Goal: Navigation & Orientation: Find specific page/section

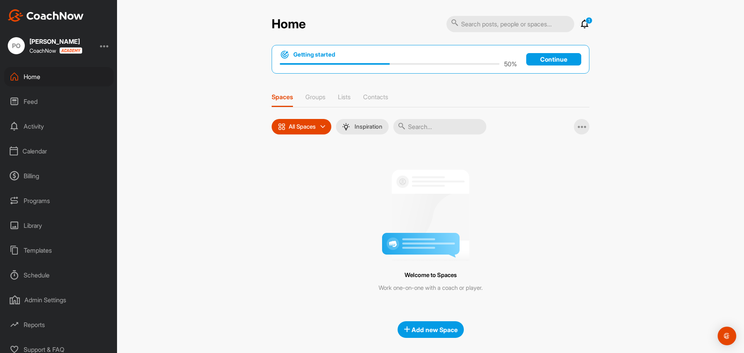
click at [580, 27] on icon at bounding box center [584, 23] width 9 height 9
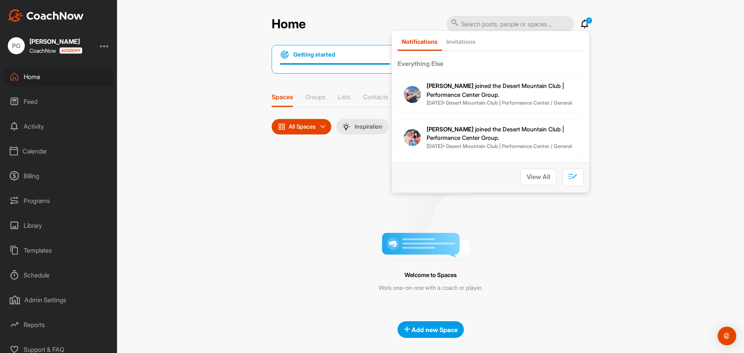
click at [584, 25] on icon at bounding box center [584, 23] width 9 height 9
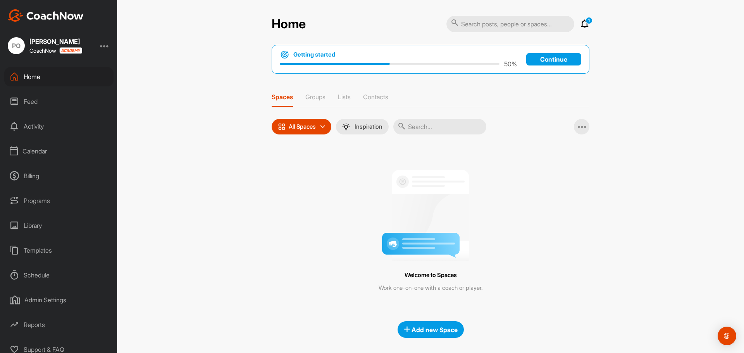
click at [586, 23] on p "1" at bounding box center [589, 20] width 7 height 7
click at [584, 24] on icon at bounding box center [584, 23] width 9 height 9
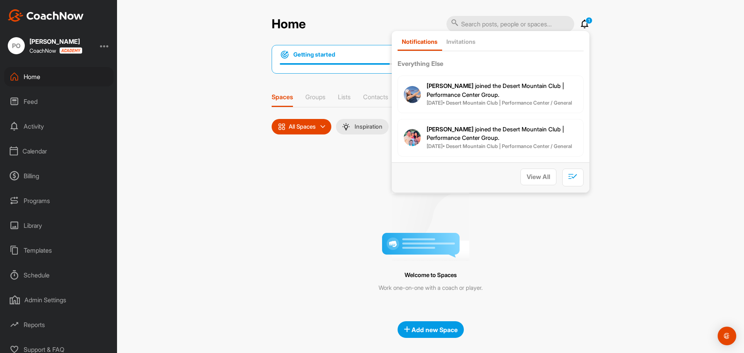
click at [584, 24] on icon at bounding box center [584, 23] width 9 height 9
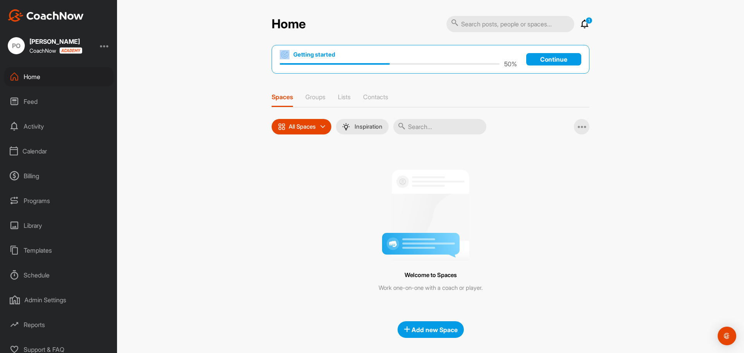
click at [584, 24] on icon at bounding box center [584, 23] width 9 height 9
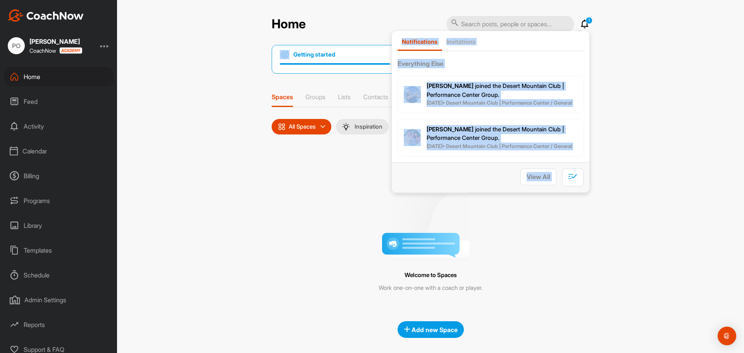
click at [584, 24] on icon at bounding box center [584, 23] width 9 height 9
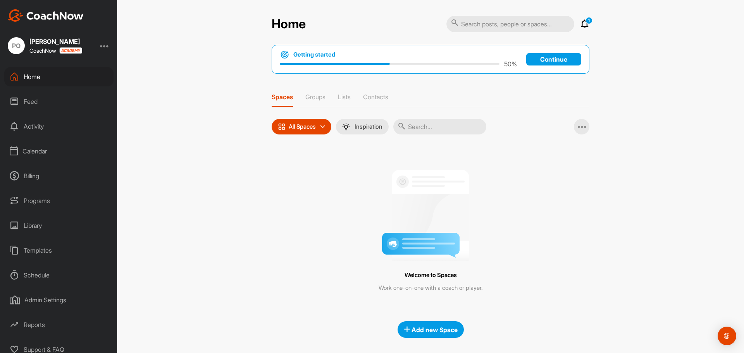
click at [584, 24] on icon at bounding box center [584, 23] width 9 height 9
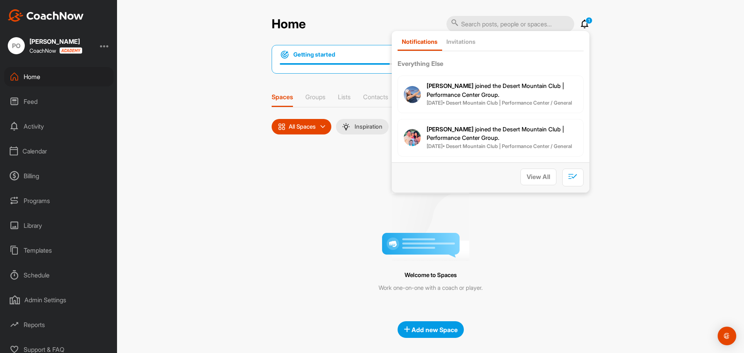
click at [514, 93] on p "[PERSON_NAME] joined the Desert Mountain Club | Performance Center Group." at bounding box center [502, 90] width 151 height 17
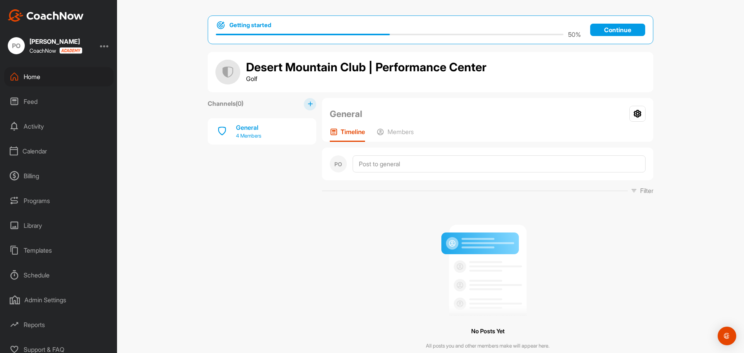
click at [247, 139] on p "4 Members" at bounding box center [248, 136] width 25 height 8
click at [238, 124] on div "General" at bounding box center [248, 127] width 25 height 9
click at [393, 134] on p "Members" at bounding box center [401, 132] width 26 height 8
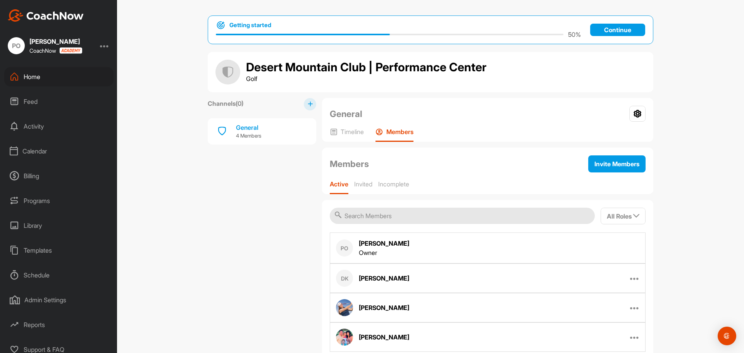
click at [43, 252] on div "Templates" at bounding box center [58, 250] width 109 height 19
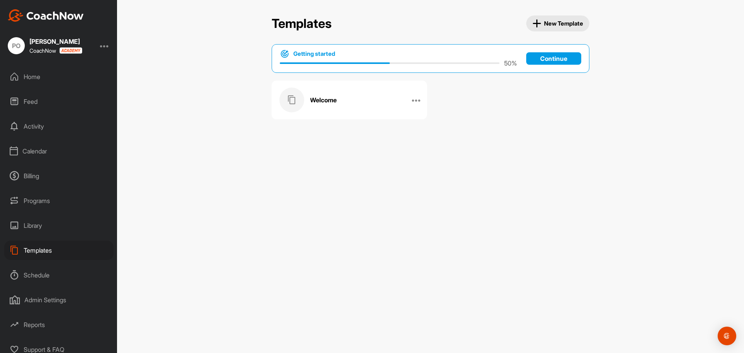
click at [329, 105] on div "Welcome" at bounding box center [341, 100] width 124 height 25
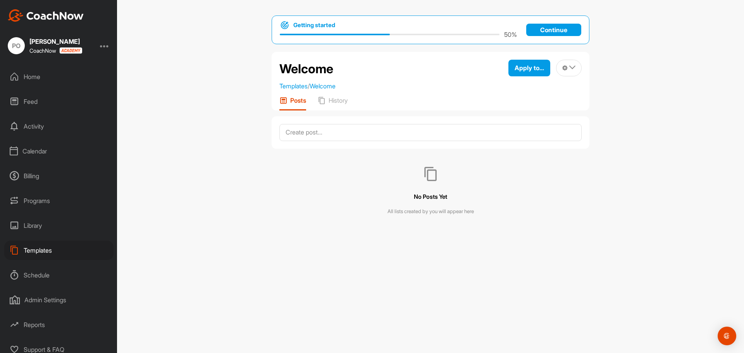
click at [297, 101] on p "Posts" at bounding box center [298, 101] width 16 height 8
click at [298, 87] on link "Templates" at bounding box center [293, 86] width 28 height 8
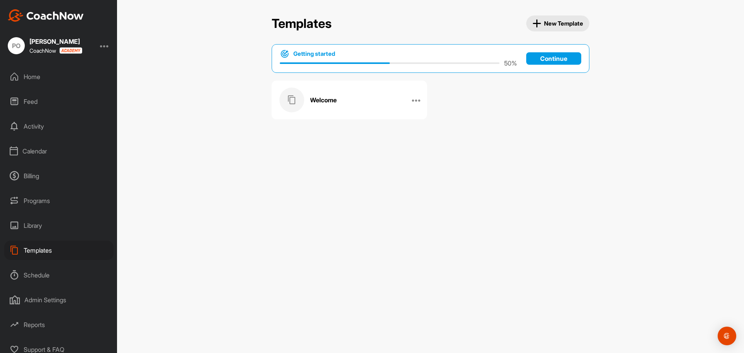
click at [51, 247] on div "Templates" at bounding box center [58, 250] width 109 height 19
click at [45, 302] on div "Admin Settings" at bounding box center [58, 299] width 109 height 19
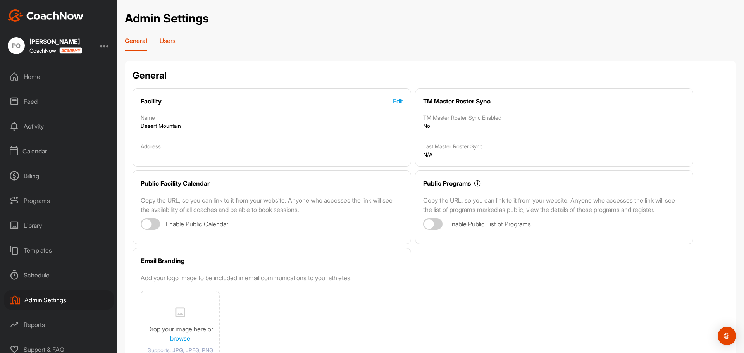
click at [169, 43] on p "Users" at bounding box center [168, 41] width 16 height 8
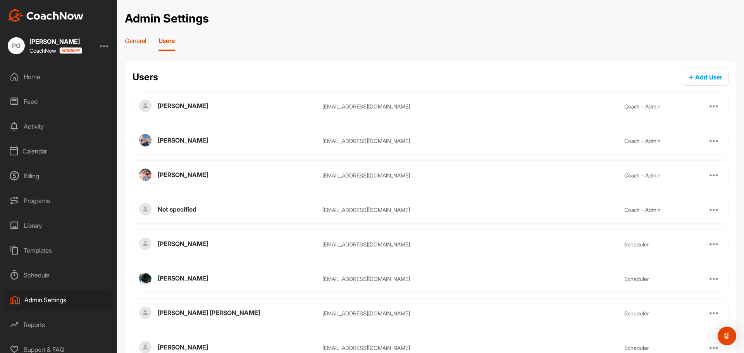
click at [144, 40] on p "General" at bounding box center [135, 41] width 21 height 8
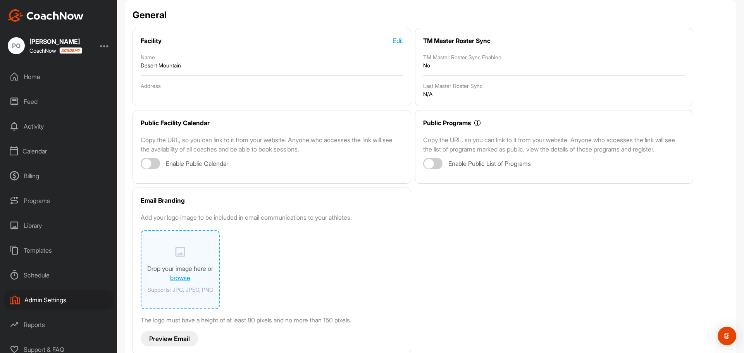
scroll to position [85, 0]
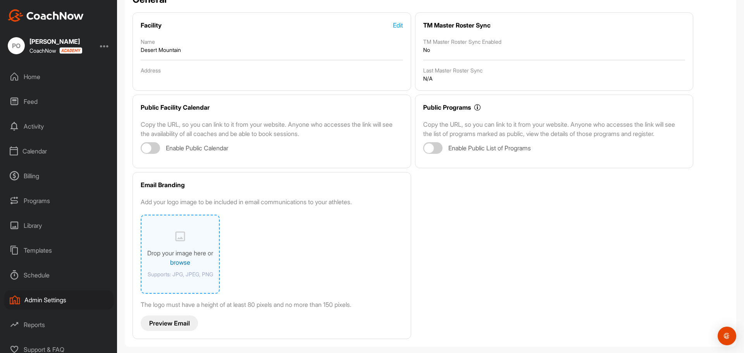
click at [176, 260] on link "browse" at bounding box center [180, 263] width 20 height 8
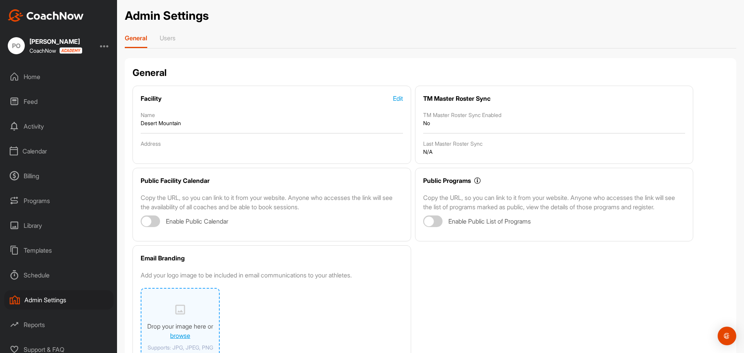
scroll to position [0, 0]
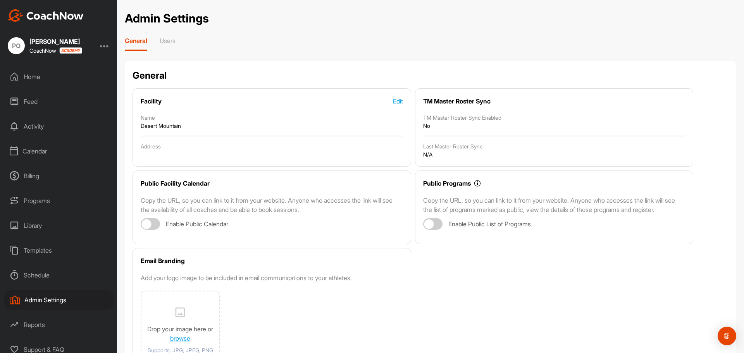
click at [54, 297] on div "Admin Settings" at bounding box center [58, 299] width 109 height 19
click at [56, 271] on div "Schedule" at bounding box center [58, 275] width 109 height 19
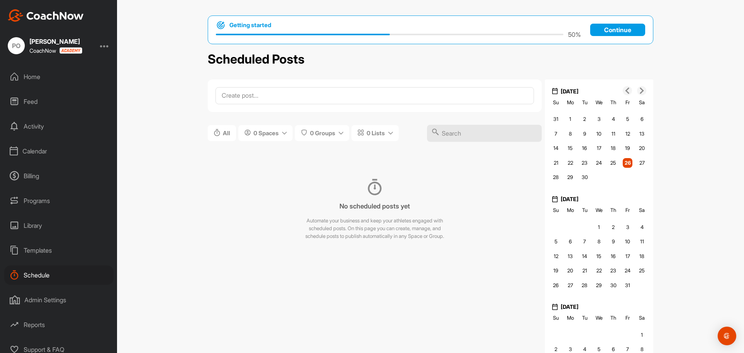
click at [52, 148] on div "Calendar" at bounding box center [58, 150] width 109 height 19
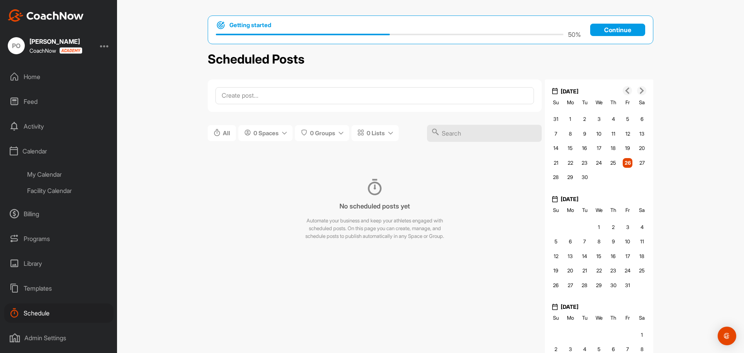
click at [52, 148] on div "Calendar" at bounding box center [58, 150] width 109 height 19
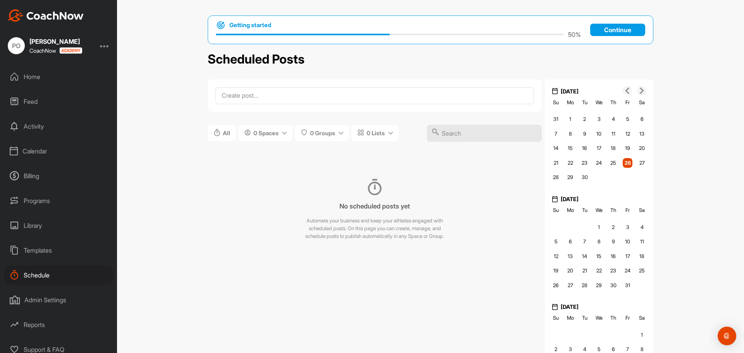
click at [43, 279] on div "Schedule" at bounding box center [58, 275] width 109 height 19
click at [38, 102] on div "Feed" at bounding box center [58, 101] width 109 height 19
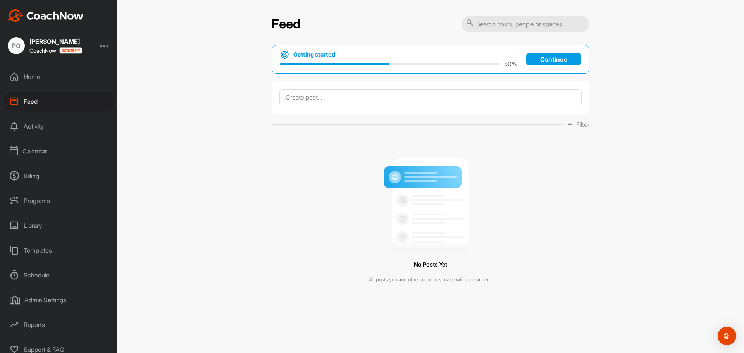
click at [40, 80] on div "Home" at bounding box center [58, 76] width 109 height 19
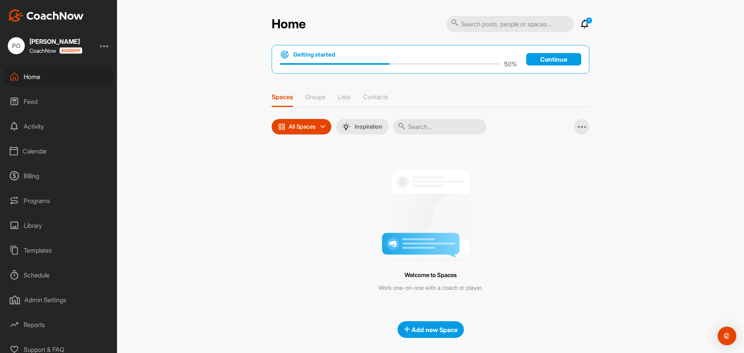
click at [53, 300] on div "Admin Settings" at bounding box center [58, 299] width 109 height 19
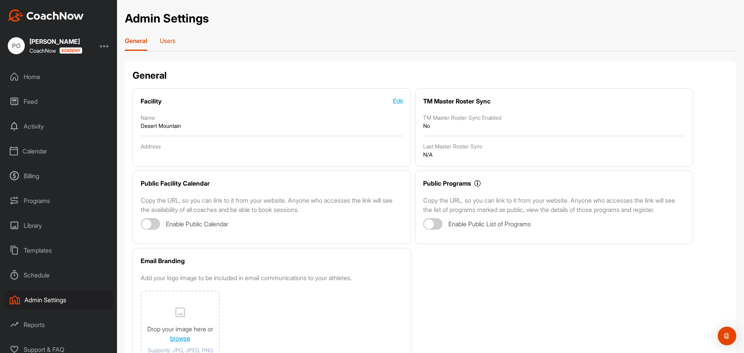
click at [174, 44] on p "Users" at bounding box center [168, 41] width 16 height 8
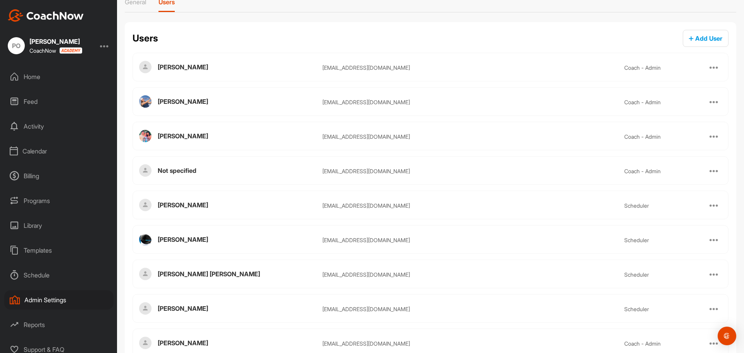
scroll to position [57, 0]
